Goal: Transaction & Acquisition: Subscribe to service/newsletter

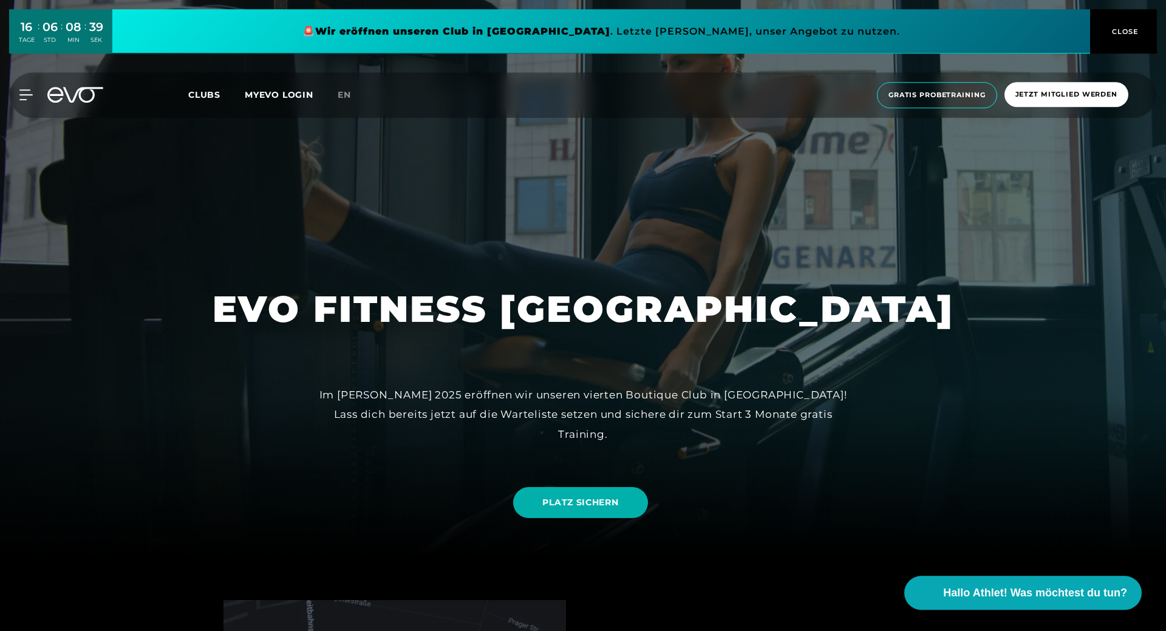
scroll to position [248, 0]
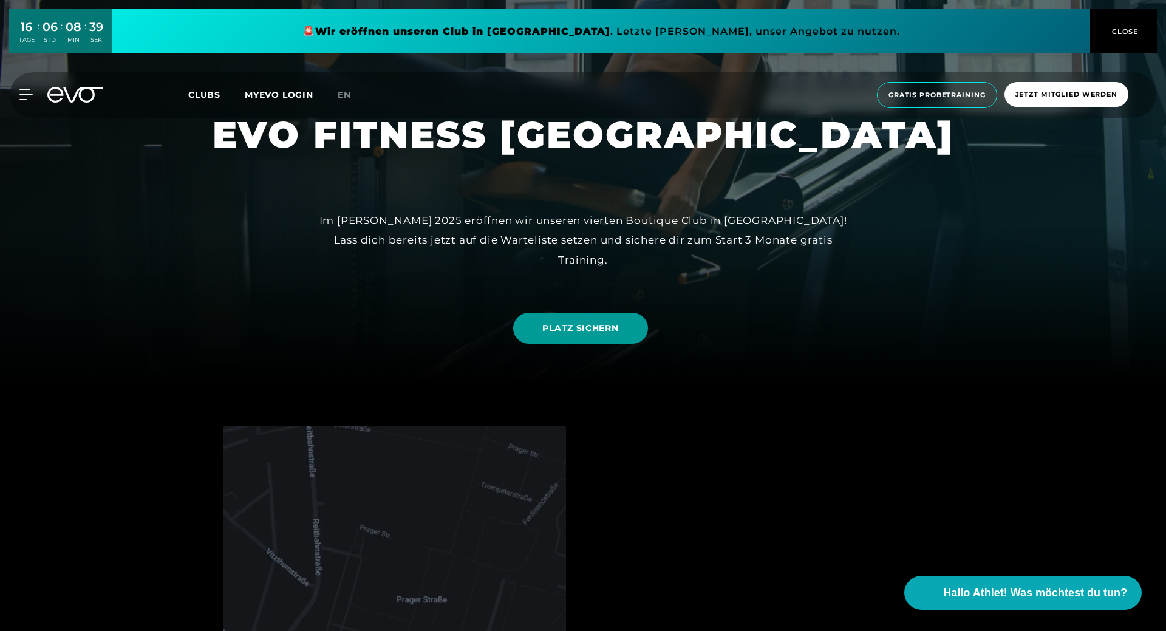
click at [579, 331] on span "PLATZ SICHERN" at bounding box center [580, 328] width 76 height 13
click at [52, 101] on icon at bounding box center [55, 95] width 16 height 16
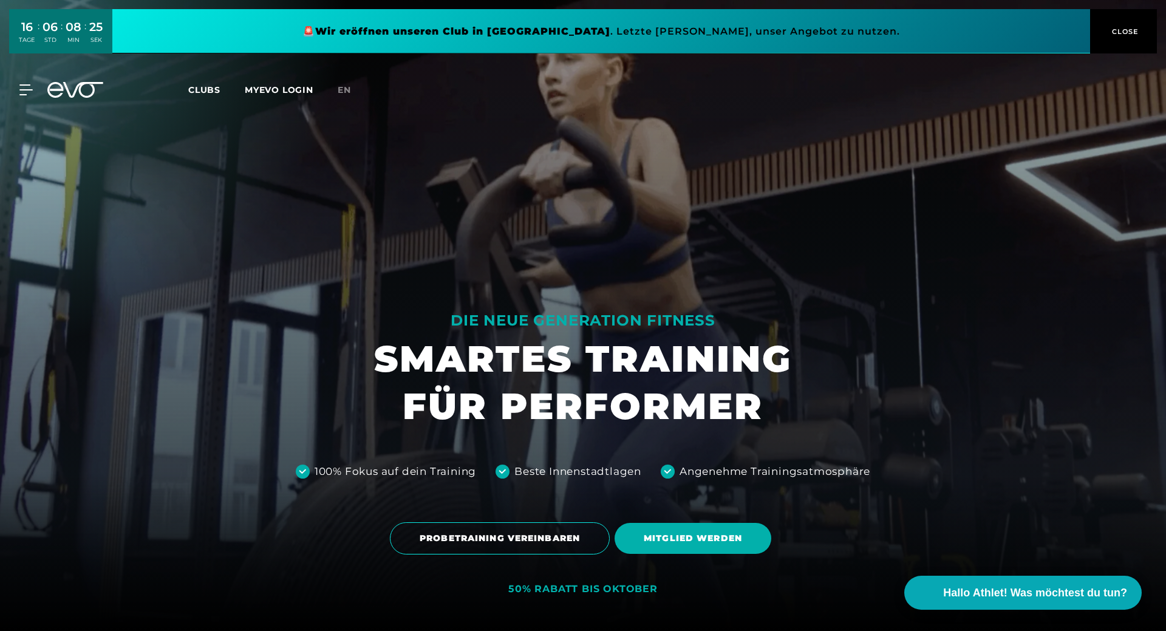
click at [190, 92] on span "Clubs" at bounding box center [204, 89] width 32 height 11
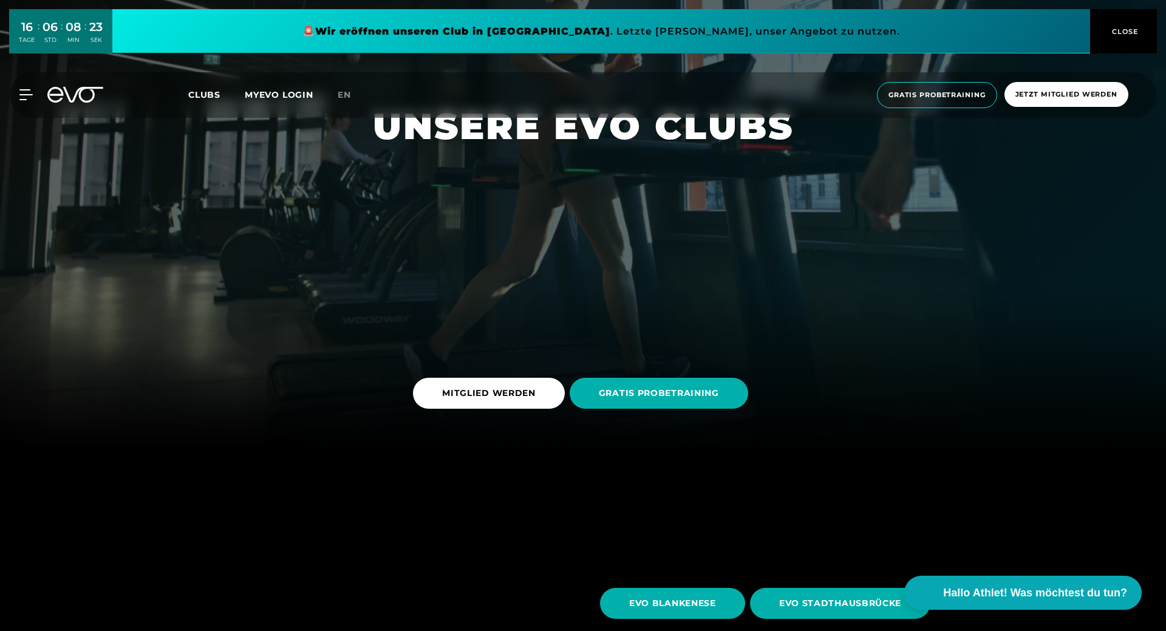
scroll to position [310, 0]
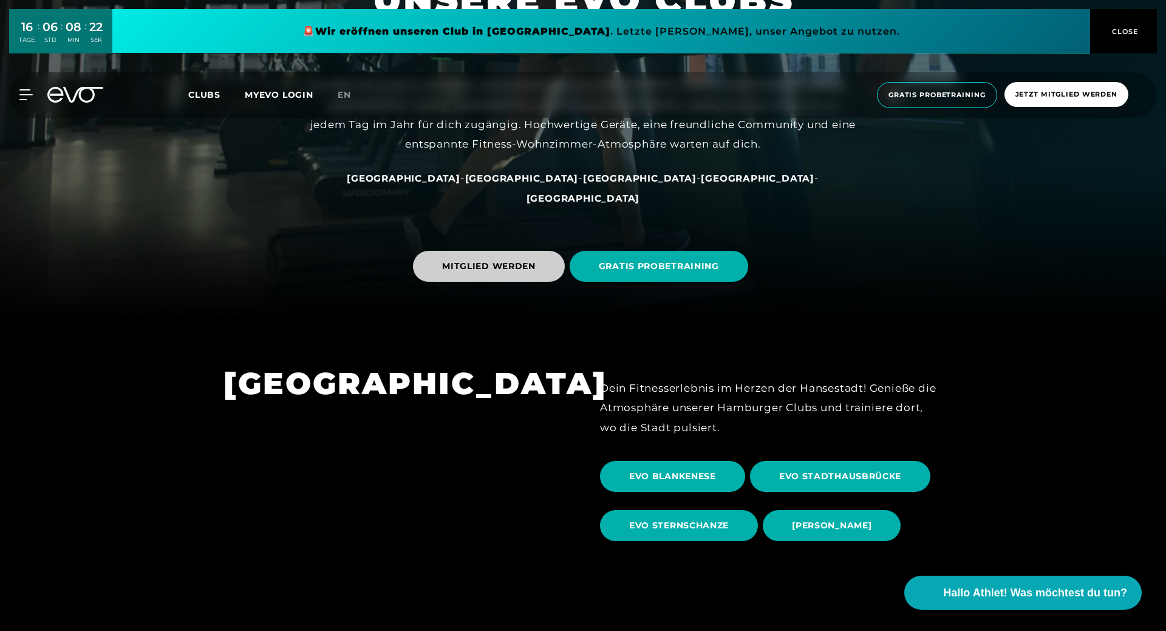
click at [496, 268] on span "MITGLIED WERDEN" at bounding box center [488, 266] width 93 height 13
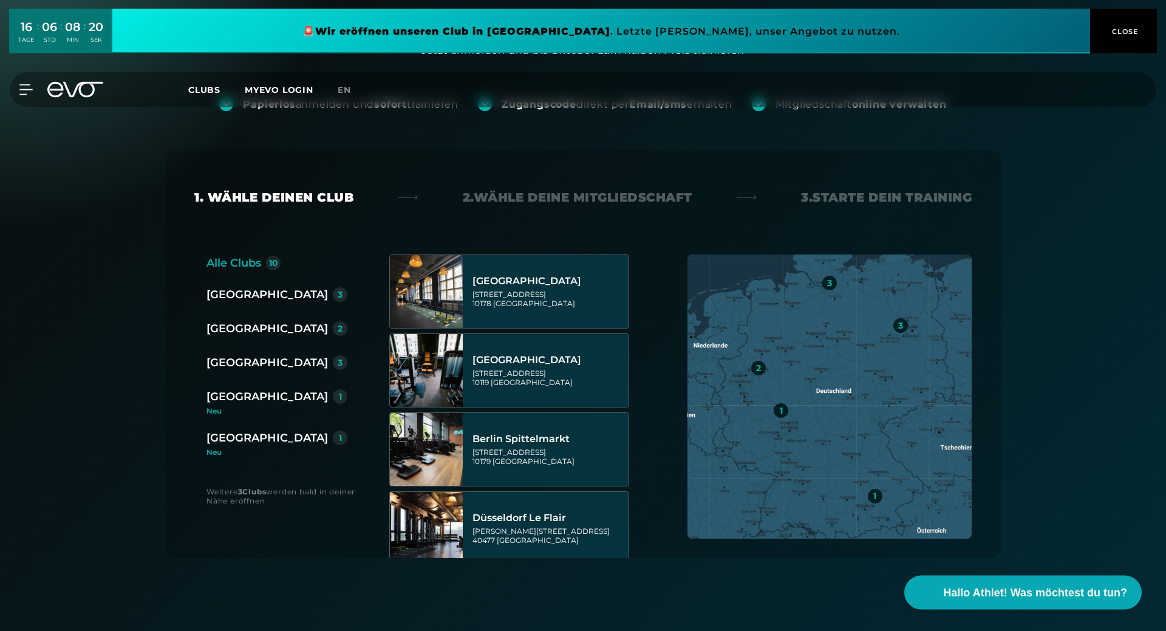
scroll to position [124, 0]
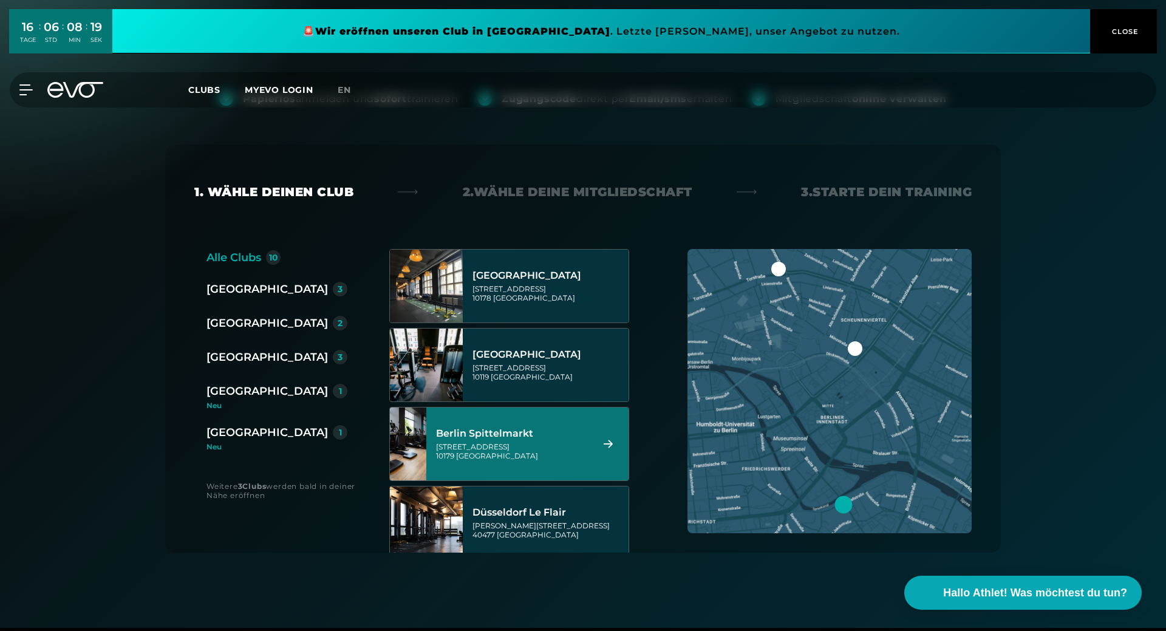
click at [545, 458] on div "[STREET_ADDRESS]" at bounding box center [512, 451] width 152 height 18
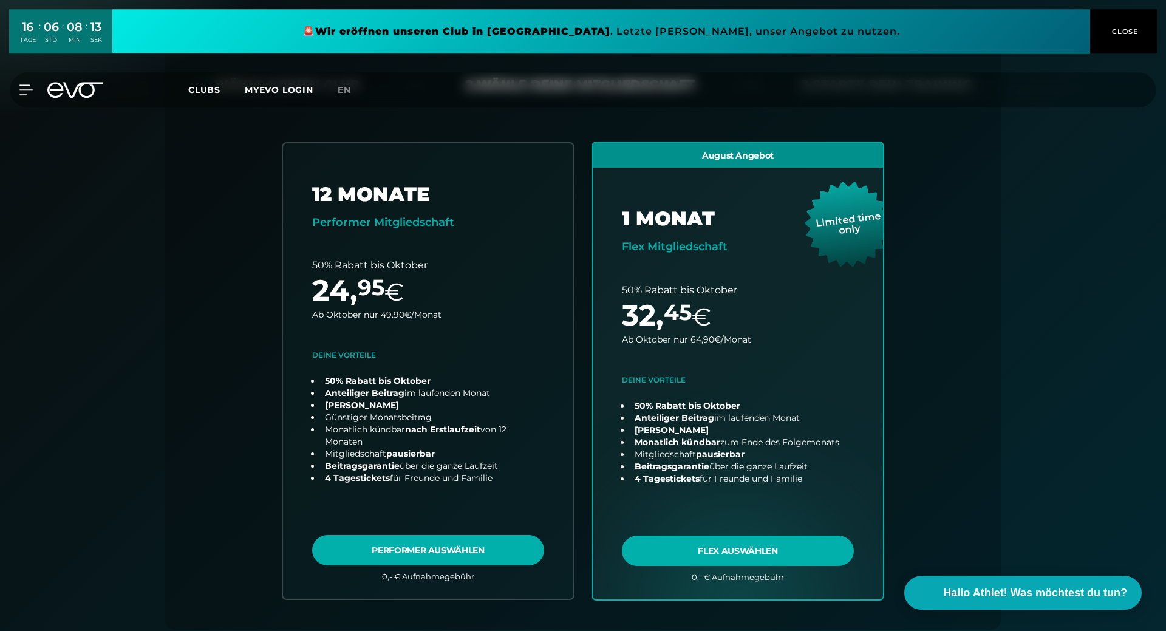
scroll to position [206, 0]
